Goal: Navigation & Orientation: Find specific page/section

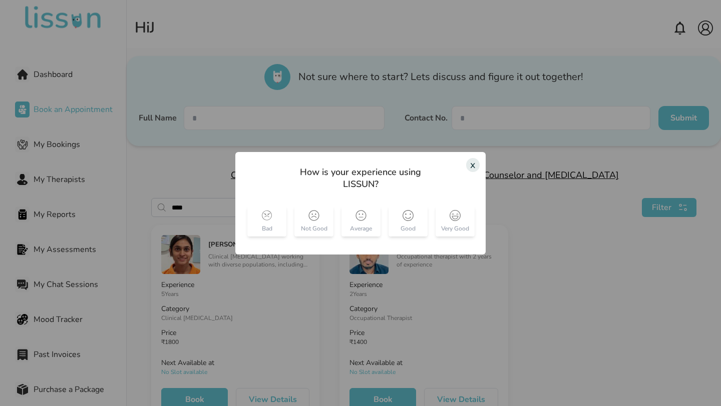
click at [475, 162] on div "x" at bounding box center [473, 165] width 14 height 14
